Goal: Find specific page/section: Find specific page/section

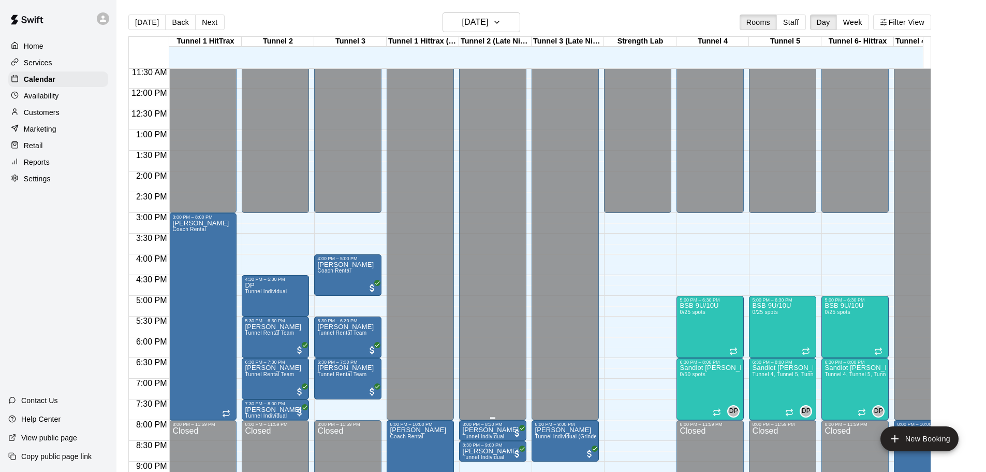
scroll to position [461, 0]
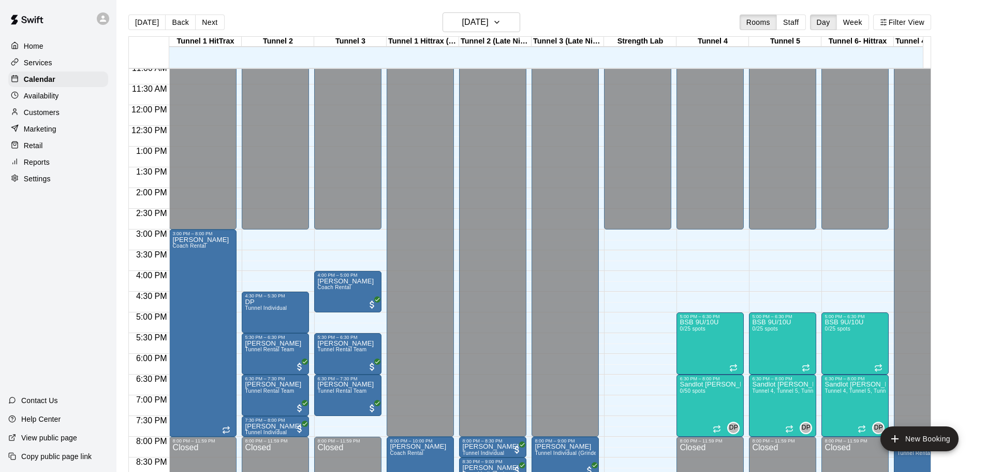
click at [51, 68] on p "Services" at bounding box center [38, 62] width 28 height 10
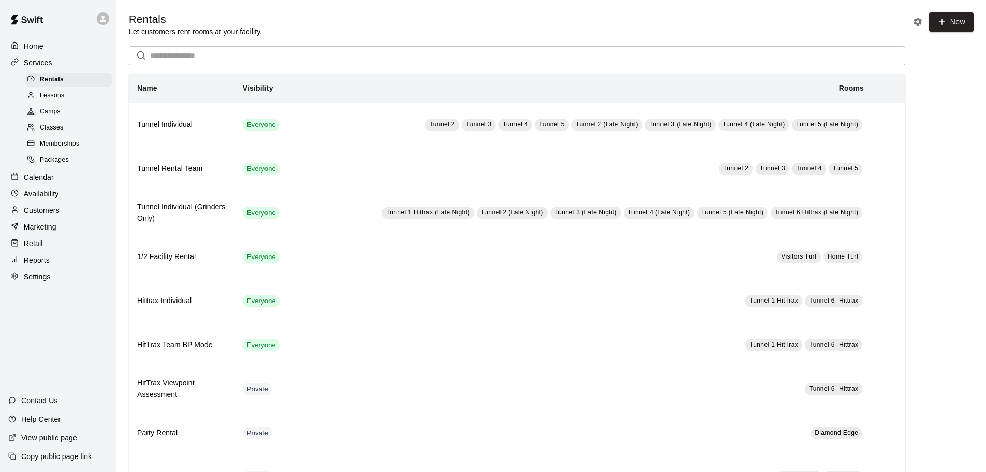
click at [68, 143] on span "Memberships" at bounding box center [59, 144] width 39 height 10
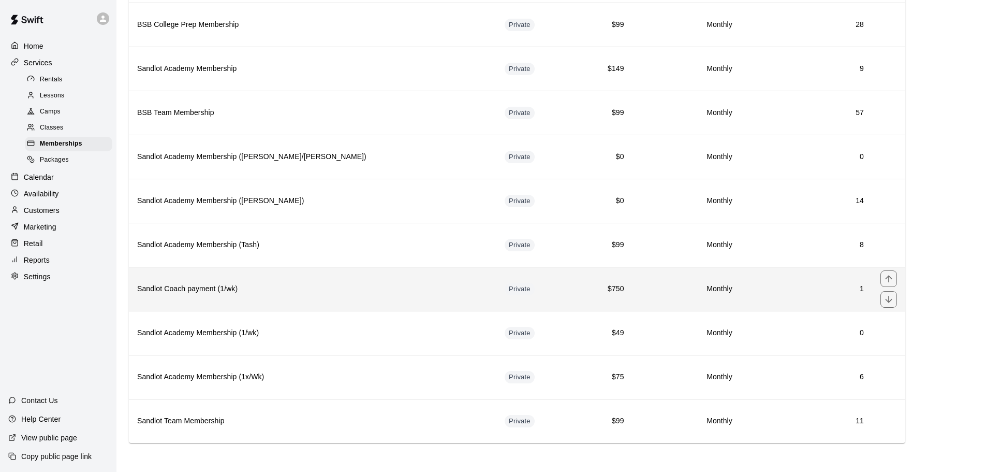
scroll to position [586, 0]
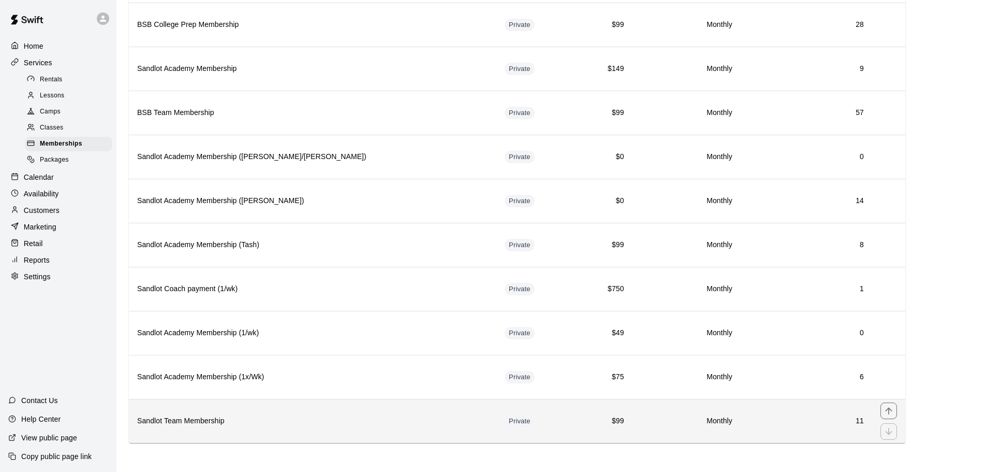
click at [251, 421] on h6 "Sandlot Team Membership" at bounding box center [312, 420] width 351 height 11
